Goal: Task Accomplishment & Management: Use online tool/utility

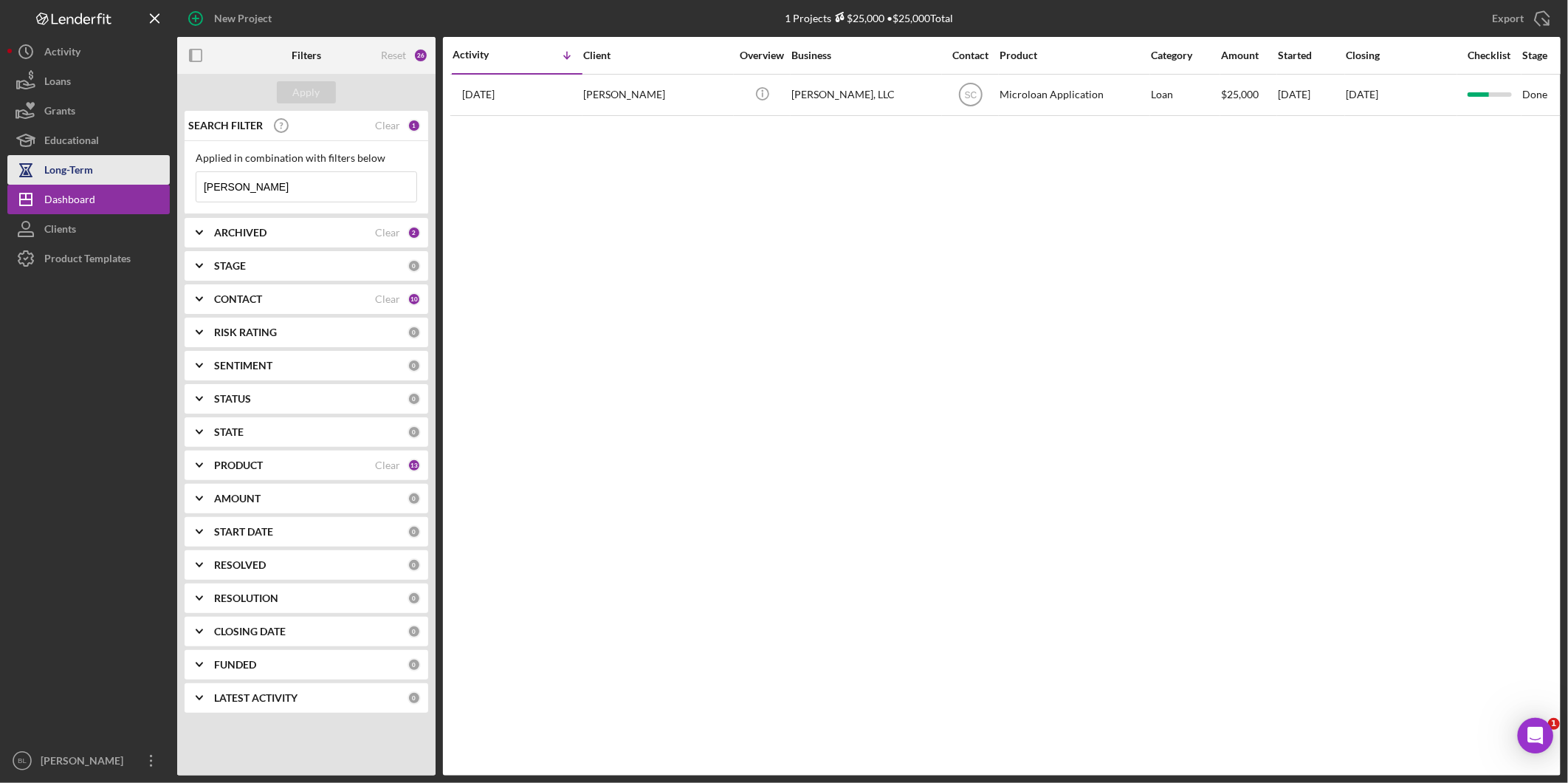
drag, startPoint x: 203, startPoint y: 181, endPoint x: 11, endPoint y: 179, distance: 192.0
click at [18, 178] on div "New Project 1 Projects $25,000 • $25,000 Total [PERSON_NAME] Export Icon/Export…" at bounding box center [784, 387] width 1554 height 776
drag, startPoint x: 662, startPoint y: 253, endPoint x: 620, endPoint y: 215, distance: 56.6
click at [662, 253] on div "Activity Icon/Table Sort Arrow Client Overview Business Contact Product Categor…" at bounding box center [1002, 406] width 1118 height 739
click at [300, 94] on div "Apply" at bounding box center [306, 93] width 28 height 22
